Goal: Ask a question

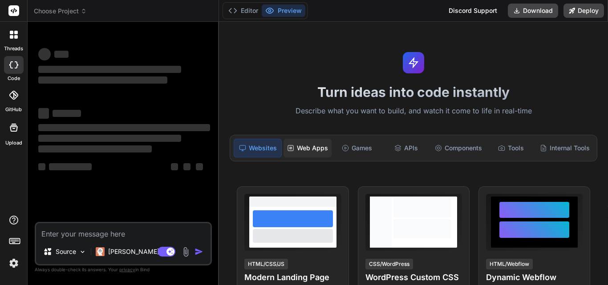
click at [307, 146] on div "Web Apps" at bounding box center [307, 148] width 48 height 19
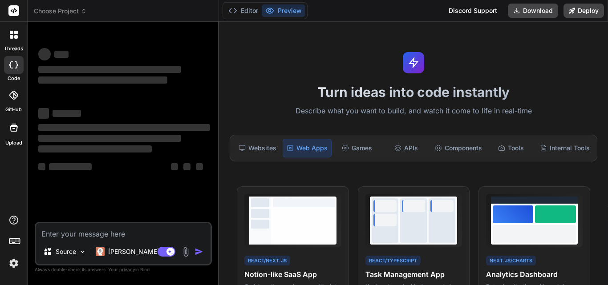
click at [307, 146] on div "Web Apps" at bounding box center [306, 148] width 49 height 19
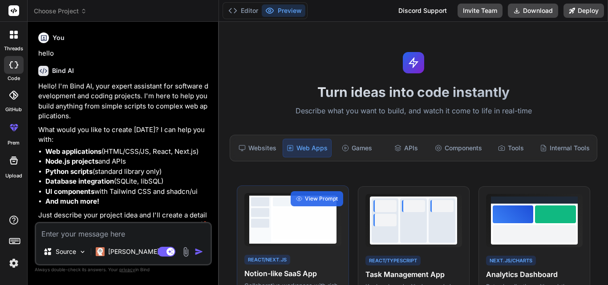
type textarea "x"
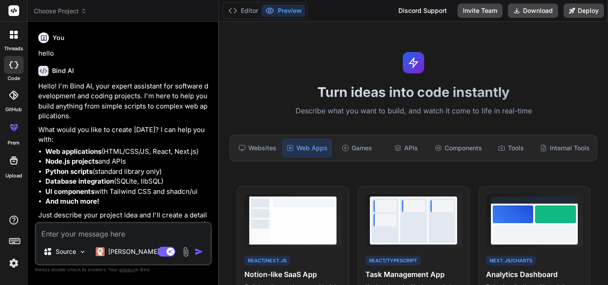
click at [140, 229] on textarea at bounding box center [123, 231] width 174 height 16
type textarea "o"
type textarea "x"
type textarea "ou"
type textarea "x"
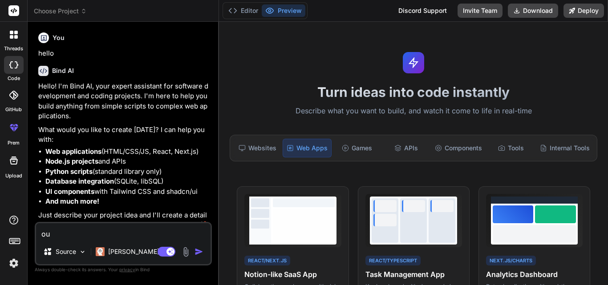
type textarea "oui"
type textarea "x"
type textarea "oui"
type textarea "x"
type textarea "oui av"
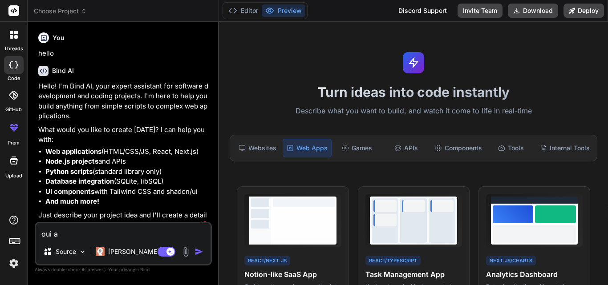
type textarea "x"
type textarea "oui ave"
type textarea "x"
type textarea "oui avec"
type textarea "x"
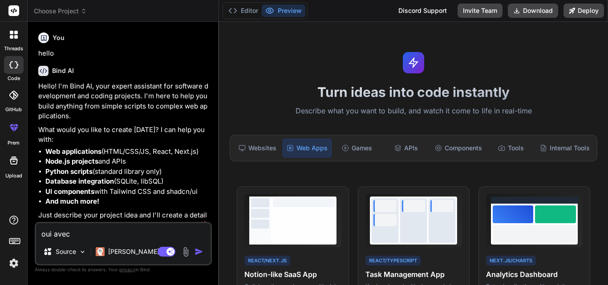
type textarea "oui avec"
type textarea "x"
type textarea "oui avec u"
type textarea "x"
type textarea "oui avec un"
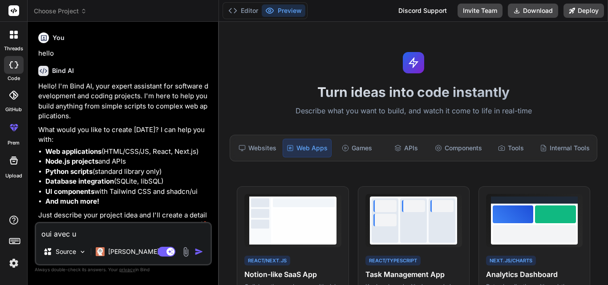
type textarea "x"
type textarea "oui avec un"
type textarea "x"
type textarea "oui avec un d"
type textarea "x"
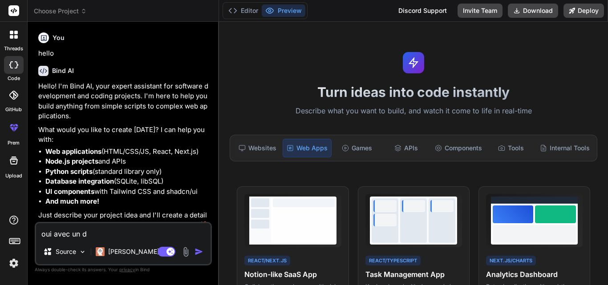
type textarea "oui avec un de"
type textarea "x"
click at [151, 233] on textarea "oui avec un de" at bounding box center [123, 231] width 174 height 16
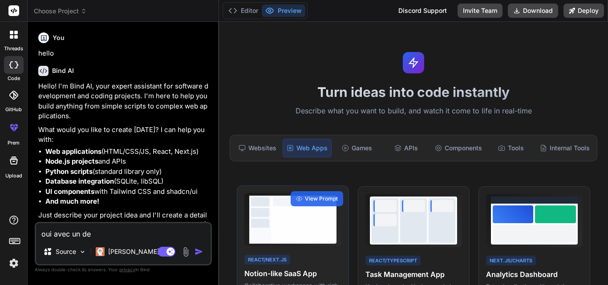
type textarea "oui avec un des"
type textarea "x"
type textarea "oui avec un desu"
type textarea "x"
type textarea "oui avec un des"
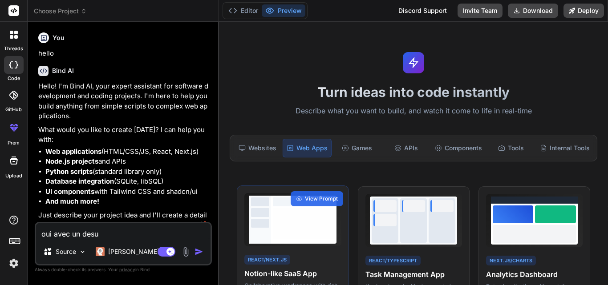
type textarea "x"
type textarea "oui avec un desi"
type textarea "x"
type textarea "oui avec un desig"
type textarea "x"
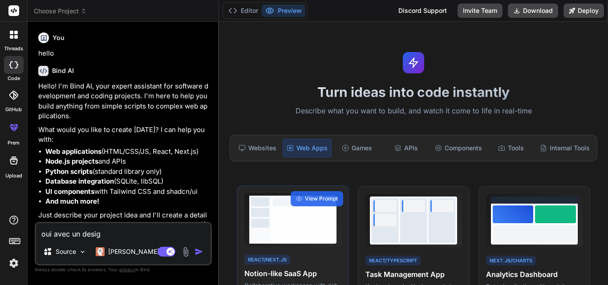
type textarea "oui avec un design"
type textarea "x"
type textarea "oui avec un design"
type textarea "x"
type textarea "oui avec un design m"
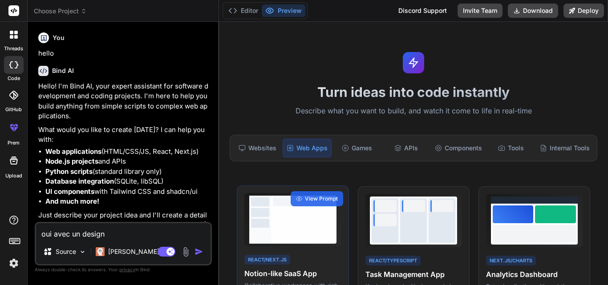
type textarea "x"
type textarea "oui avec un design mo"
type textarea "x"
type textarea "oui avec un design mod"
type textarea "x"
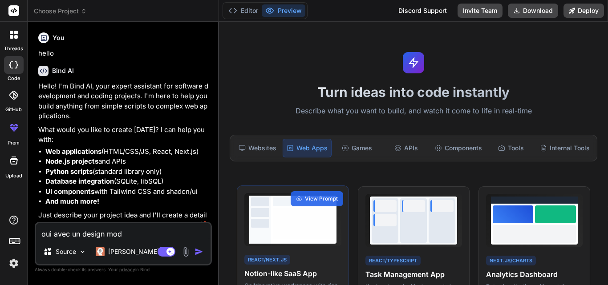
type textarea "oui avec un design mode"
type textarea "x"
type textarea "oui avec un design moder"
type textarea "x"
type textarea "oui avec un design modern"
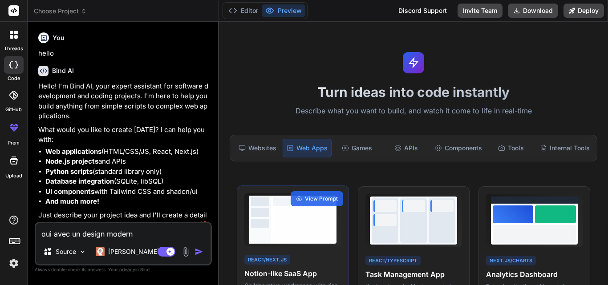
type textarea "x"
type textarea "oui avec un design moderne"
type textarea "x"
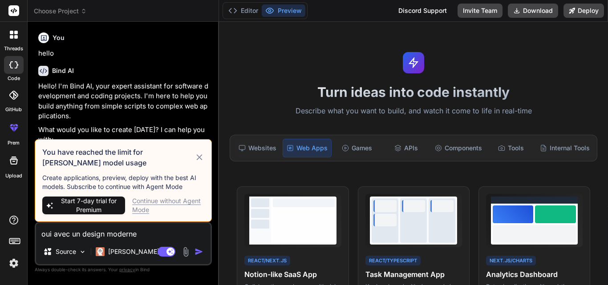
type textarea "oui avec un design moderne"
click at [196, 160] on icon at bounding box center [199, 157] width 10 height 11
type textarea "x"
